Goal: Task Accomplishment & Management: Complete application form

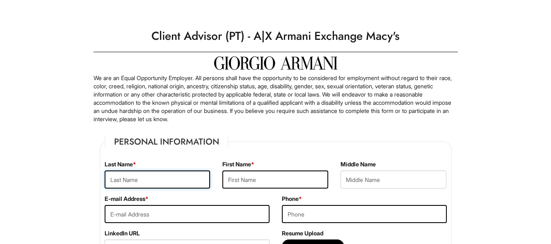
click at [143, 177] on input "text" at bounding box center [158, 179] width 106 height 18
type input "R"
click at [138, 182] on input "text" at bounding box center [158, 179] width 106 height 18
type input "SEALY"
type input "ROSITA"
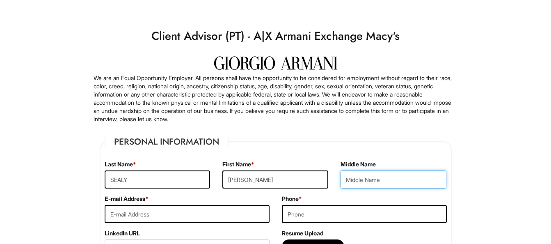
click at [394, 181] on input "text" at bounding box center [394, 179] width 106 height 18
type input "DIANA"
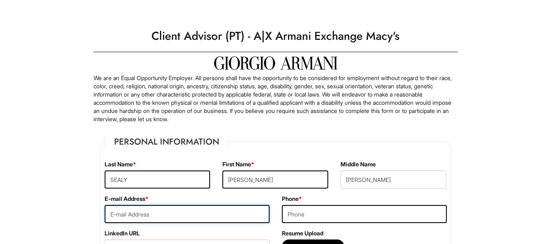
click at [151, 213] on input "email" at bounding box center [187, 214] width 165 height 18
type input "diana2742@yaol.com"
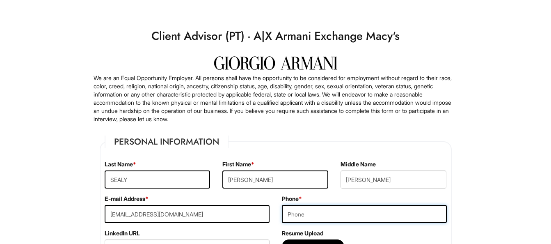
click at [310, 215] on input "tel" at bounding box center [364, 214] width 165 height 18
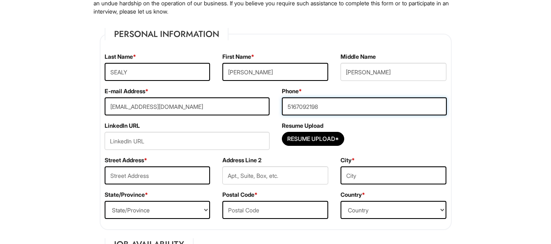
scroll to position [115, 0]
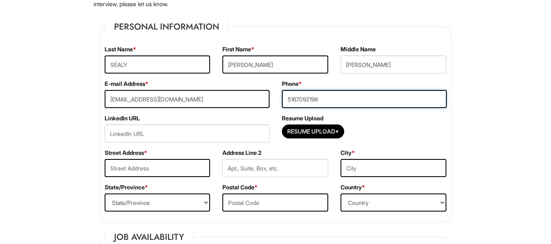
type input "5167092198"
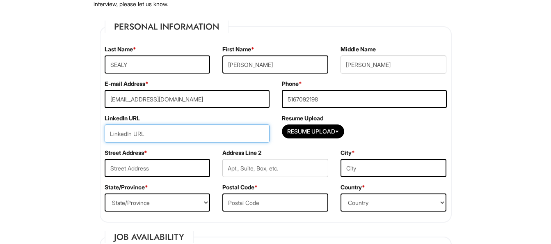
click at [157, 135] on input "url" at bounding box center [187, 133] width 165 height 18
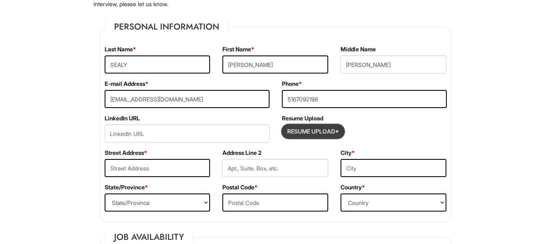
click at [314, 129] on input "Resume Upload*" at bounding box center [313, 131] width 62 height 13
type input "C:\fakepath\ROSITA DIANA SEALY .pdf"
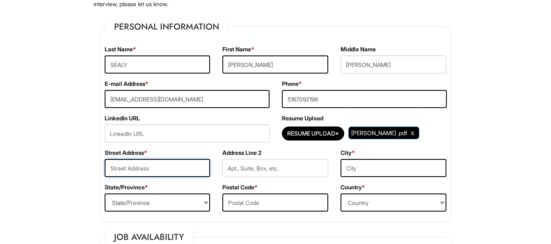
click at [170, 171] on input "text" at bounding box center [158, 168] width 106 height 18
type input "1817 PELHAM STREET"
click at [370, 170] on input "text" at bounding box center [394, 168] width 106 height 18
type input "ELMONT"
click at [207, 203] on select "State/Province ALABAMA ALASKA ARIZONA ARKANSAS CALIFORNIA COLORADO CONNECTICUT …" at bounding box center [158, 202] width 106 height 18
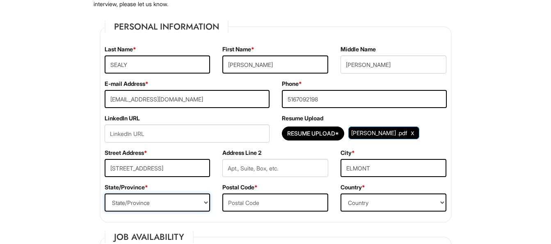
select select "NY"
click at [105, 193] on select "State/Province ALABAMA ALASKA ARIZONA ARKANSAS CALIFORNIA COLORADO CONNECTICUT …" at bounding box center [158, 202] width 106 height 18
click at [261, 204] on input "text" at bounding box center [276, 202] width 106 height 18
type input "11003"
click at [441, 202] on select "Country Afghanistan Albania Algeria American Samoa Andorra Angola Anguilla Anta…" at bounding box center [394, 202] width 106 height 18
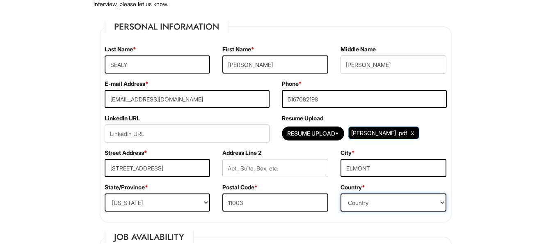
select select "United States of America"
click at [341, 193] on select "Country Afghanistan Albania Algeria American Samoa Andorra Angola Anguilla Anta…" at bounding box center [394, 202] width 106 height 18
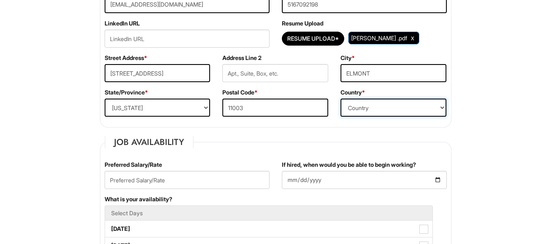
scroll to position [213, 0]
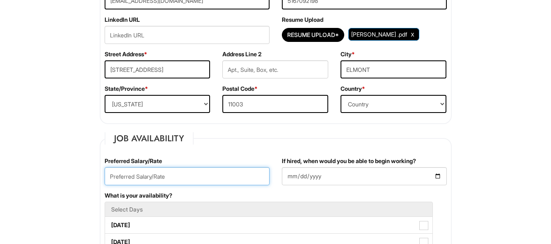
click at [184, 180] on input "text" at bounding box center [187, 176] width 165 height 18
type input "18.00"
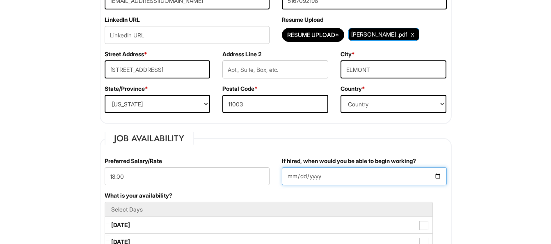
click at [441, 177] on input "If hired, when would you be able to begin working?" at bounding box center [364, 176] width 165 height 18
type input "2025-09-08"
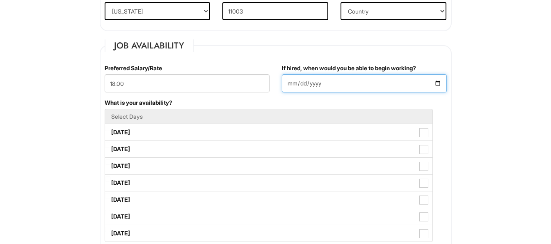
scroll to position [323, 0]
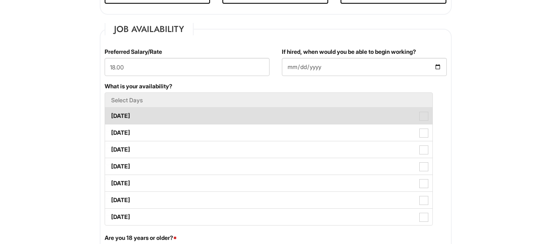
click at [131, 117] on label "Monday" at bounding box center [269, 116] width 328 height 16
click at [110, 115] on Available_Monday "Monday" at bounding box center [107, 111] width 5 height 5
checkbox Available_Monday "true"
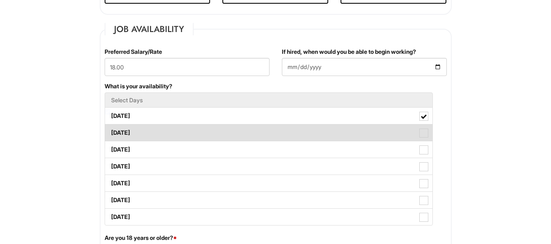
click at [135, 135] on label "Tuesday" at bounding box center [269, 132] width 328 height 16
click at [110, 131] on Available_Tuesday "Tuesday" at bounding box center [107, 128] width 5 height 5
checkbox Available_Tuesday "true"
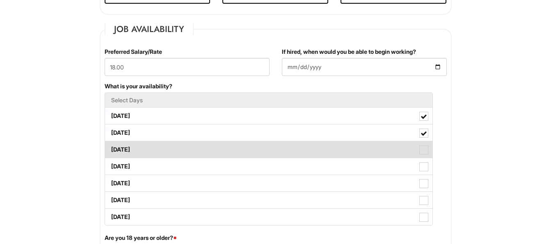
click at [140, 146] on label "Wednesday" at bounding box center [269, 149] width 328 height 16
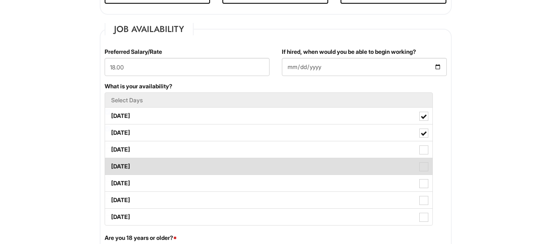
drag, startPoint x: 140, startPoint y: 146, endPoint x: 140, endPoint y: 171, distance: 25.0
click at [140, 171] on label "Thursday" at bounding box center [269, 166] width 328 height 16
click at [110, 165] on Available_Thursday "Thursday" at bounding box center [107, 162] width 5 height 5
checkbox Available_Thursday "true"
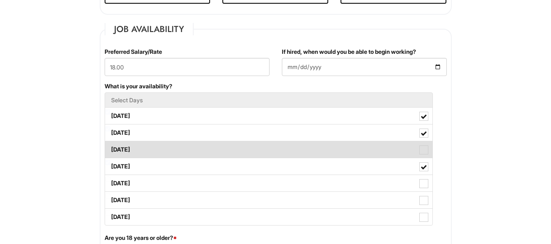
click at [164, 152] on label "Wednesday" at bounding box center [269, 149] width 328 height 16
click at [110, 148] on Available_Wednesday "Wednesday" at bounding box center [107, 145] width 5 height 5
checkbox Available_Wednesday "true"
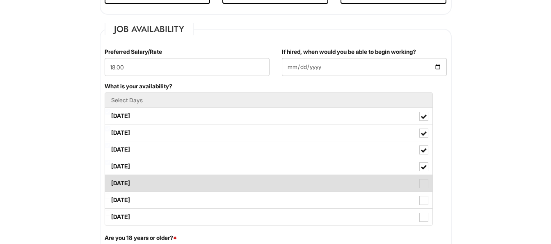
click at [160, 179] on label "Friday" at bounding box center [269, 183] width 328 height 16
click at [110, 179] on Available_Friday "Friday" at bounding box center [107, 179] width 5 height 5
checkbox Available_Friday "true"
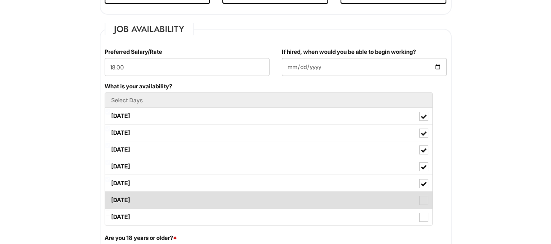
click at [157, 195] on label "Saturday" at bounding box center [269, 200] width 328 height 16
click at [110, 195] on Available_Saturday "Saturday" at bounding box center [107, 195] width 5 height 5
checkbox Available_Saturday "true"
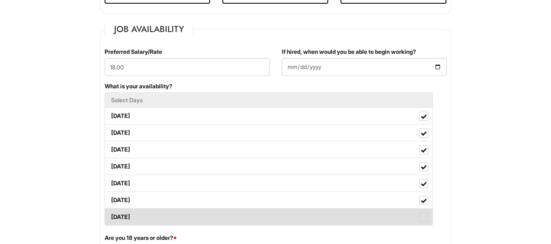
click at [156, 216] on label "Sunday" at bounding box center [269, 217] width 328 height 16
click at [110, 216] on Available_Sunday "Sunday" at bounding box center [107, 212] width 5 height 5
checkbox Available_Sunday "true"
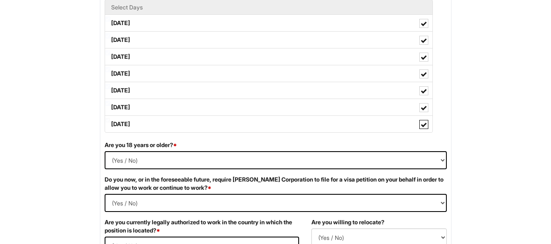
scroll to position [454, 0]
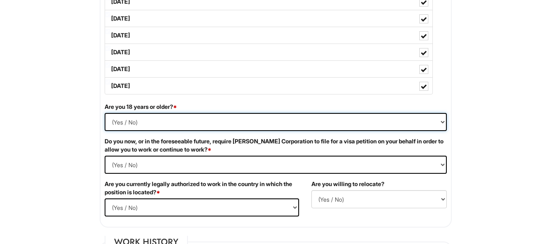
click at [444, 119] on select "(Yes / No) Yes No" at bounding box center [276, 122] width 342 height 18
select select "Yes"
click at [105, 113] on select "(Yes / No) Yes No" at bounding box center [276, 122] width 342 height 18
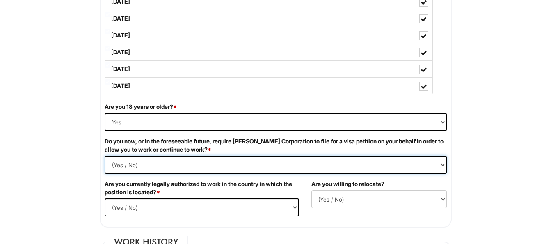
click at [443, 164] on Required "(Yes / No) Yes No" at bounding box center [276, 165] width 342 height 18
select Required "No"
click at [105, 156] on Required "(Yes / No) Yes No" at bounding box center [276, 165] width 342 height 18
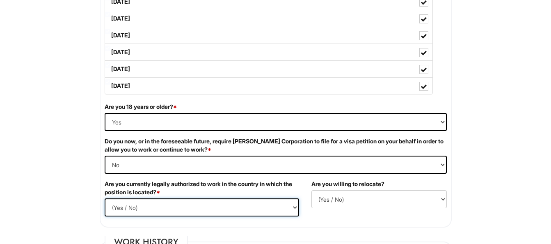
click at [296, 209] on select "(Yes / No) Yes No" at bounding box center [202, 207] width 195 height 18
select select "Yes"
click at [105, 198] on select "(Yes / No) Yes No" at bounding box center [202, 207] width 195 height 18
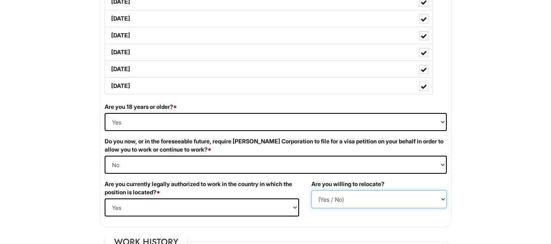
click at [441, 200] on select "(Yes / No) No Yes" at bounding box center [379, 199] width 135 height 18
select select "N"
click at [312, 190] on select "(Yes / No) No Yes" at bounding box center [379, 199] width 135 height 18
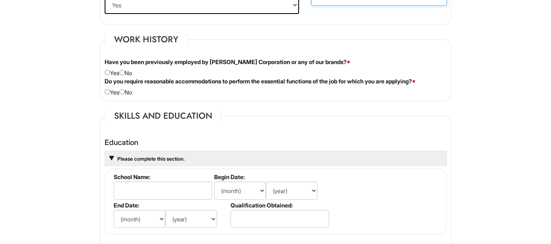
scroll to position [667, 0]
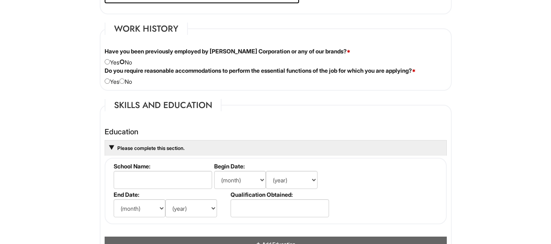
click at [125, 61] on input "radio" at bounding box center [121, 61] width 5 height 5
radio input "true"
click at [125, 82] on input "radio" at bounding box center [121, 80] width 5 height 5
radio input "true"
click at [146, 174] on input "text" at bounding box center [163, 180] width 99 height 18
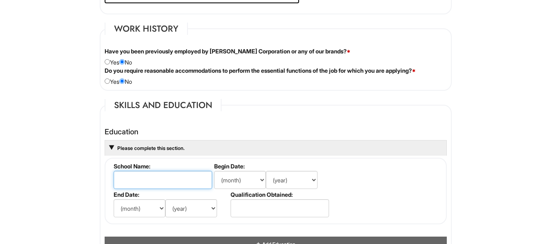
type input "s"
type input "p"
type input "Springer Memorial High"
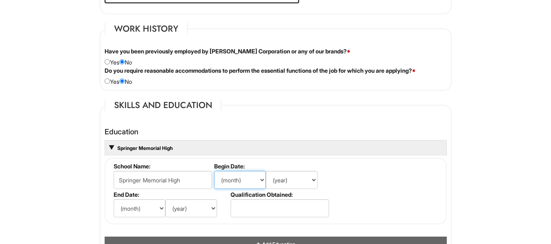
click at [261, 181] on select "(month) Jan Feb Mar Apr May Jun Jul Aug Sep Oct Nov Dec" at bounding box center [240, 180] width 52 height 18
select select "9"
click at [214, 171] on select "(month) Jan Feb Mar Apr May Jun Jul Aug Sep Oct Nov Dec" at bounding box center [240, 180] width 52 height 18
click at [313, 181] on select "(year) 2029 2028 2027 2026 2025 2024 2023 2022 2021 2020 2019 2018 2017 2016 20…" at bounding box center [292, 180] width 52 height 18
select select "1968"
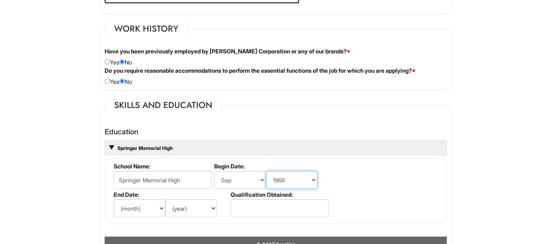
click at [266, 171] on select "(year) 2029 2028 2027 2026 2025 2024 2023 2022 2021 2020 2019 2018 2017 2016 20…" at bounding box center [292, 180] width 52 height 18
click at [161, 209] on select "(month) Jan Feb Mar Apr May Jun Jul Aug Sep Oct Nov Dec" at bounding box center [140, 208] width 52 height 18
select select "7"
click at [114, 199] on select "(month) Jan Feb Mar Apr May Jun Jul Aug Sep Oct Nov Dec" at bounding box center [140, 208] width 52 height 18
click at [215, 208] on select "(year) 2029 2028 2027 2026 2025 2024 2023 2022 2021 2020 2019 2018 2017 2016 20…" at bounding box center [191, 208] width 52 height 18
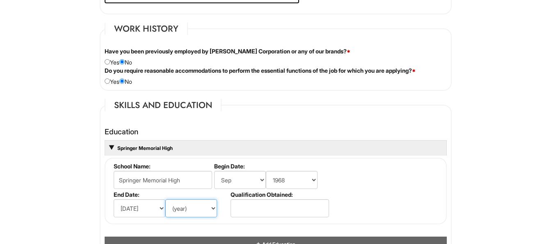
select select "1974"
click at [165, 199] on select "(year) 2029 2028 2027 2026 2025 2024 2023 2022 2021 2020 2019 2018 2017 2016 20…" at bounding box center [191, 208] width 52 height 18
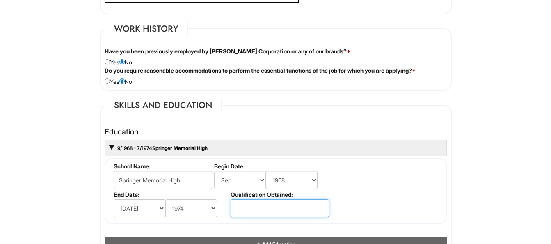
click at [246, 210] on input "text" at bounding box center [280, 208] width 99 height 18
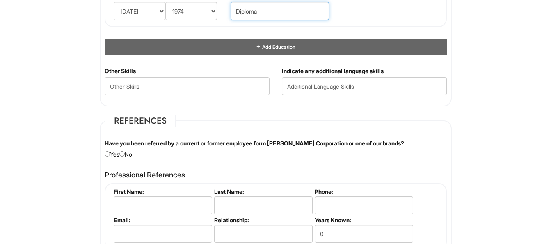
scroll to position [897, 0]
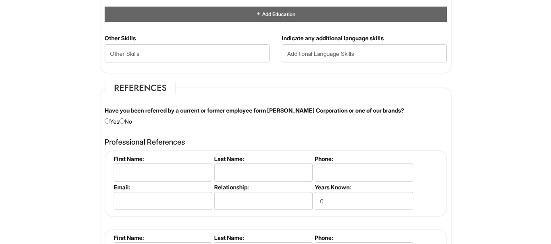
type input "Diploma"
click at [125, 120] on input "radio" at bounding box center [121, 120] width 5 height 5
radio input "true"
click at [124, 170] on input "text" at bounding box center [163, 172] width 99 height 18
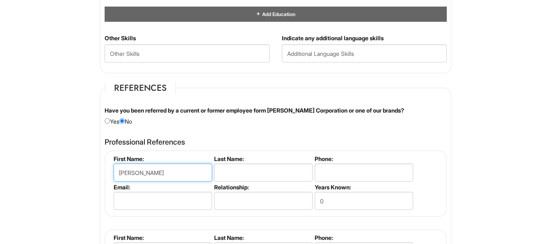
type input "Raymond"
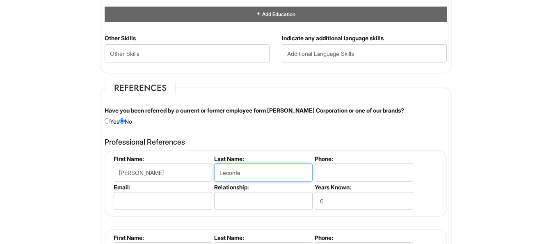
type input "Leconte"
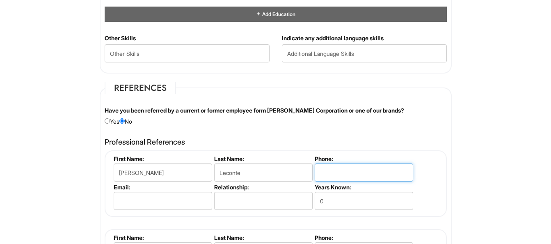
click at [324, 176] on input "tel" at bounding box center [364, 172] width 99 height 18
type input "5"
type input "7185252885"
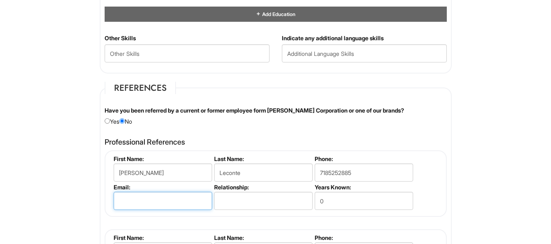
click at [136, 200] on input "email" at bounding box center [163, 201] width 99 height 18
type input "n/a"
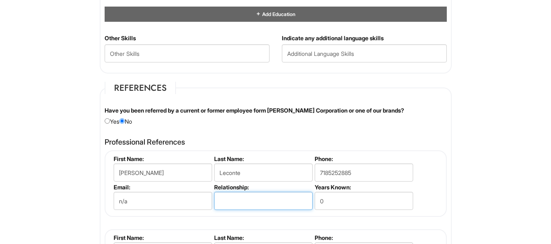
click at [223, 205] on input "text" at bounding box center [263, 201] width 99 height 18
type input "Brother in law"
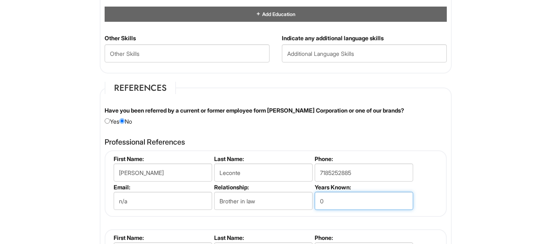
click at [353, 204] on input "0" at bounding box center [364, 201] width 99 height 18
type input "0"
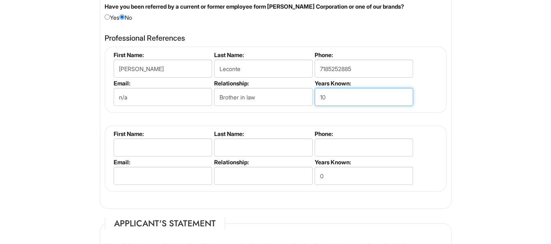
scroll to position [1006, 0]
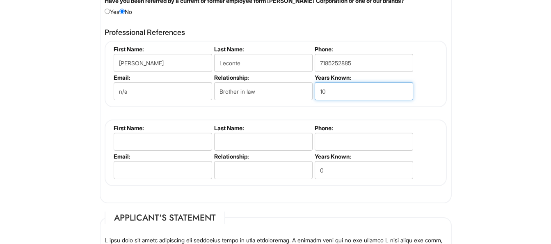
type input "10"
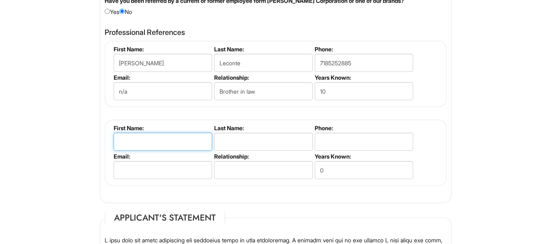
click at [128, 144] on input "text" at bounding box center [163, 142] width 99 height 18
type input "David"
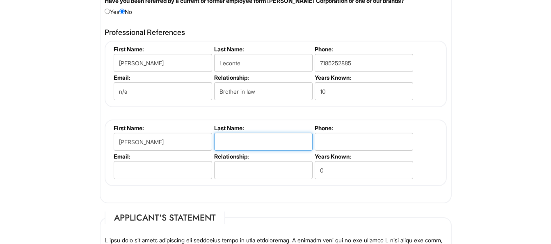
click at [237, 143] on input "text" at bounding box center [263, 142] width 99 height 18
type input "Spooner"
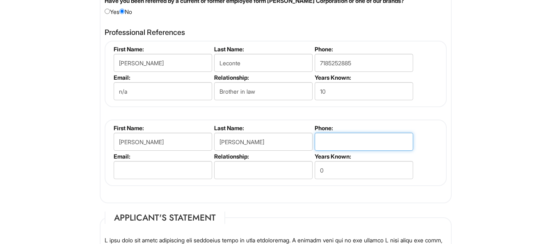
click at [326, 147] on input "tel" at bounding box center [364, 142] width 99 height 18
type input "5165024805"
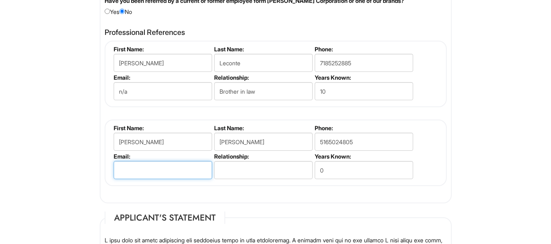
click at [174, 169] on input "email" at bounding box center [163, 170] width 99 height 18
type input "n/a"
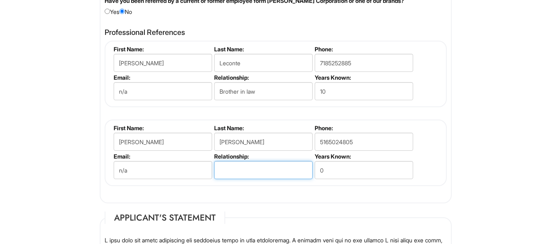
click at [229, 171] on input "text" at bounding box center [263, 170] width 99 height 18
type input "N"
type input "Brother in law"
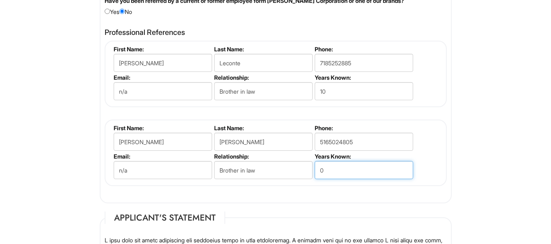
click at [341, 173] on input "0" at bounding box center [364, 170] width 99 height 18
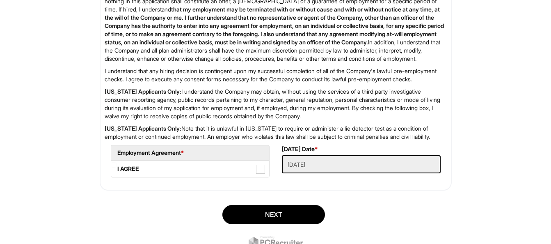
scroll to position [1393, 0]
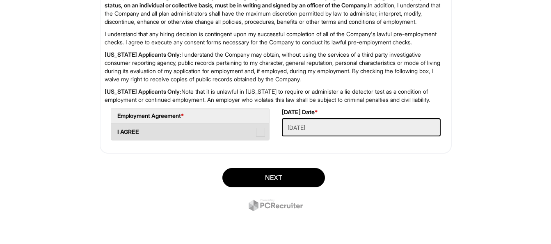
type input "20"
click at [259, 135] on span at bounding box center [260, 132] width 9 height 9
click at [117, 131] on AGREE "I AGREE" at bounding box center [113, 127] width 5 height 5
checkbox AGREE "true"
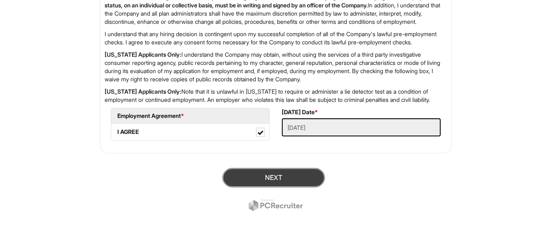
click at [278, 181] on button "Next" at bounding box center [274, 177] width 103 height 19
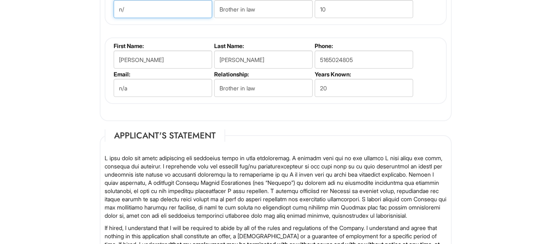
type input "n"
type input "raymondleconte@verizon.com"
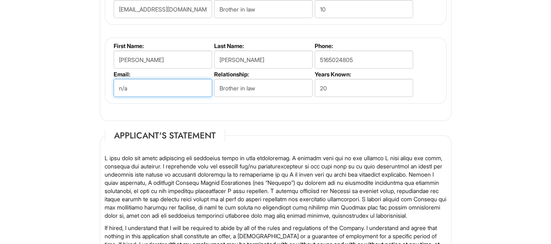
click at [147, 88] on input "n/a" at bounding box center [163, 88] width 99 height 18
type input "n"
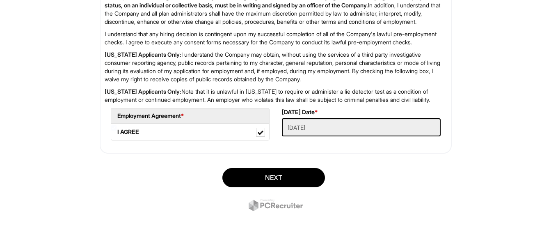
scroll to position [1393, 0]
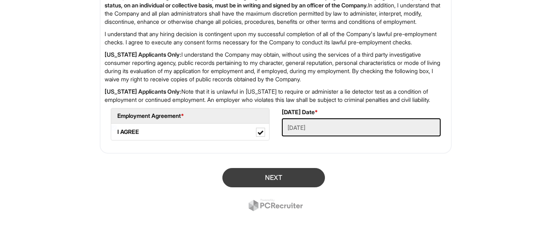
type input "bajandav@aol.com"
click at [273, 181] on button "Next" at bounding box center [274, 177] width 103 height 19
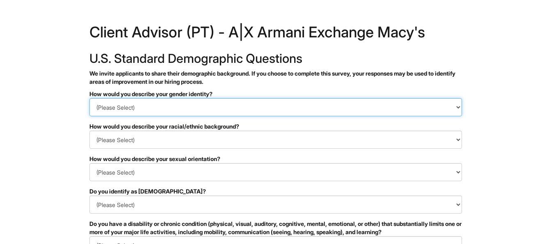
click at [459, 107] on select "(Please Select) Man Woman [DEMOGRAPHIC_DATA] I prefer to self-describe I don't …" at bounding box center [276, 107] width 373 height 18
select select "Woman"
click at [90, 98] on select "(Please Select) Man Woman Non-binary I prefer to self-describe I don't wish to …" at bounding box center [276, 107] width 373 height 18
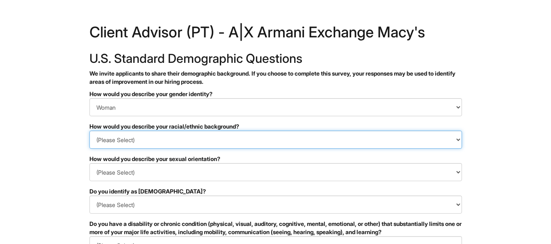
click at [458, 141] on select "(Please Select) Black or of African descent East Asian Hispanic, Latinx or of S…" at bounding box center [276, 140] width 373 height 18
select select "Black or of African descent"
click at [90, 131] on select "(Please Select) Black or of African descent East Asian Hispanic, Latinx or of S…" at bounding box center [276, 140] width 373 height 18
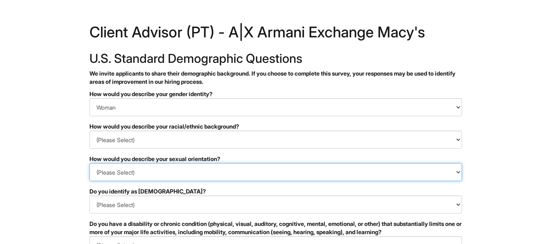
click at [457, 172] on select "(Please Select) Asexual Bisexual and/or pansexual Gay Heterosexual Lesbian Quee…" at bounding box center [276, 172] width 373 height 18
select select "Heterosexual"
click at [90, 163] on select "(Please Select) Asexual Bisexual and/or pansexual Gay Heterosexual Lesbian Quee…" at bounding box center [276, 172] width 373 height 18
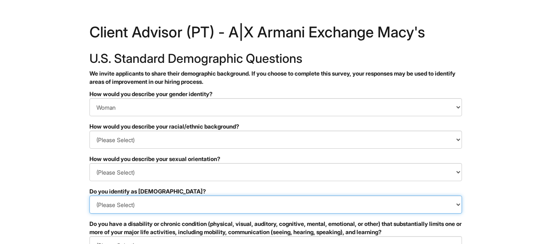
click at [459, 205] on select "(Please Select) Yes No I prefer to self-describe I don't wish to answer" at bounding box center [276, 204] width 373 height 18
select select "No"
click at [90, 195] on select "(Please Select) Yes No I prefer to self-describe I don't wish to answer" at bounding box center [276, 204] width 373 height 18
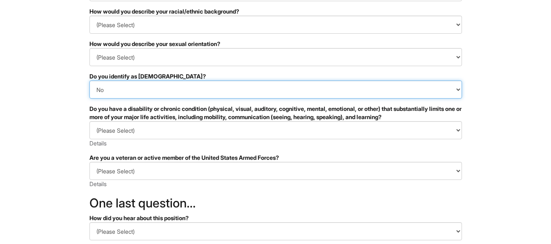
scroll to position [126, 0]
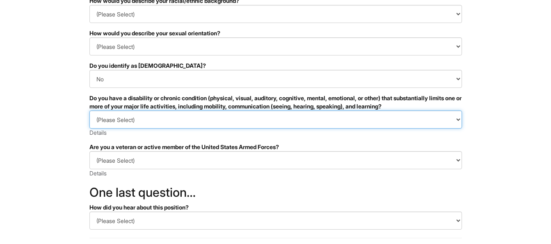
click at [459, 120] on select "(Please Select) YES, I HAVE A DISABILITY (or previously had a disability) NO, I…" at bounding box center [276, 119] width 373 height 18
select select "NO, I DON'T HAVE A DISABILITY"
click at [90, 110] on select "(Please Select) YES, I HAVE A DISABILITY (or previously had a disability) NO, I…" at bounding box center [276, 119] width 373 height 18
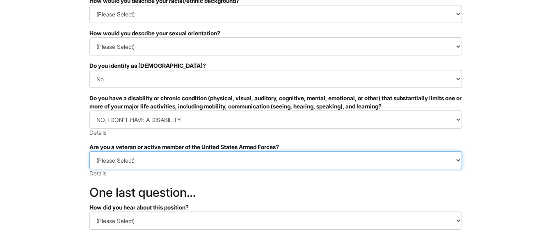
click at [460, 160] on select "(Please Select) I IDENTIFY AS ONE OR MORE OF THE CLASSIFICATIONS OF PROTECTED V…" at bounding box center [276, 160] width 373 height 18
select select "I AM NOT A PROTECTED VETERAN"
click at [90, 151] on select "(Please Select) I IDENTIFY AS ONE OR MORE OF THE CLASSIFICATIONS OF PROTECTED V…" at bounding box center [276, 160] width 373 height 18
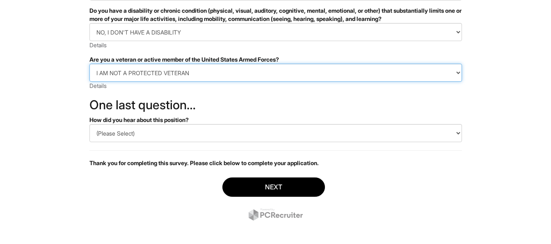
scroll to position [218, 0]
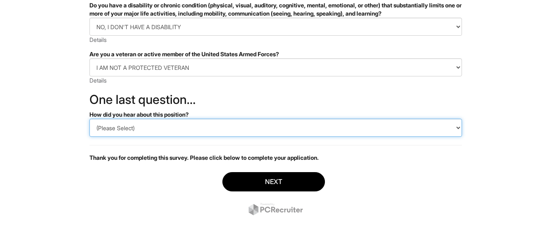
click at [458, 128] on select "(Please Select) CareerBuilder Indeed LinkedIn Monster Referral Other" at bounding box center [276, 128] width 373 height 18
select select "Indeed"
click at [90, 119] on select "(Please Select) CareerBuilder Indeed LinkedIn Monster Referral Other" at bounding box center [276, 128] width 373 height 18
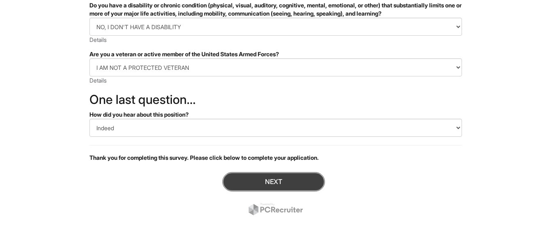
click at [280, 184] on button "Next" at bounding box center [274, 181] width 103 height 19
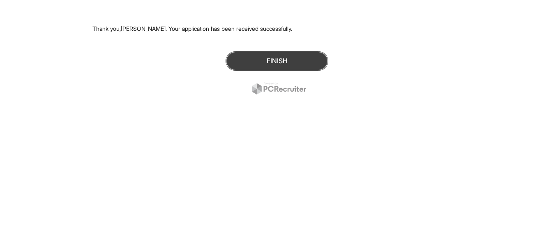
click at [282, 59] on button "Finish" at bounding box center [276, 60] width 103 height 19
